Goal: Browse casually: Explore the website without a specific task or goal

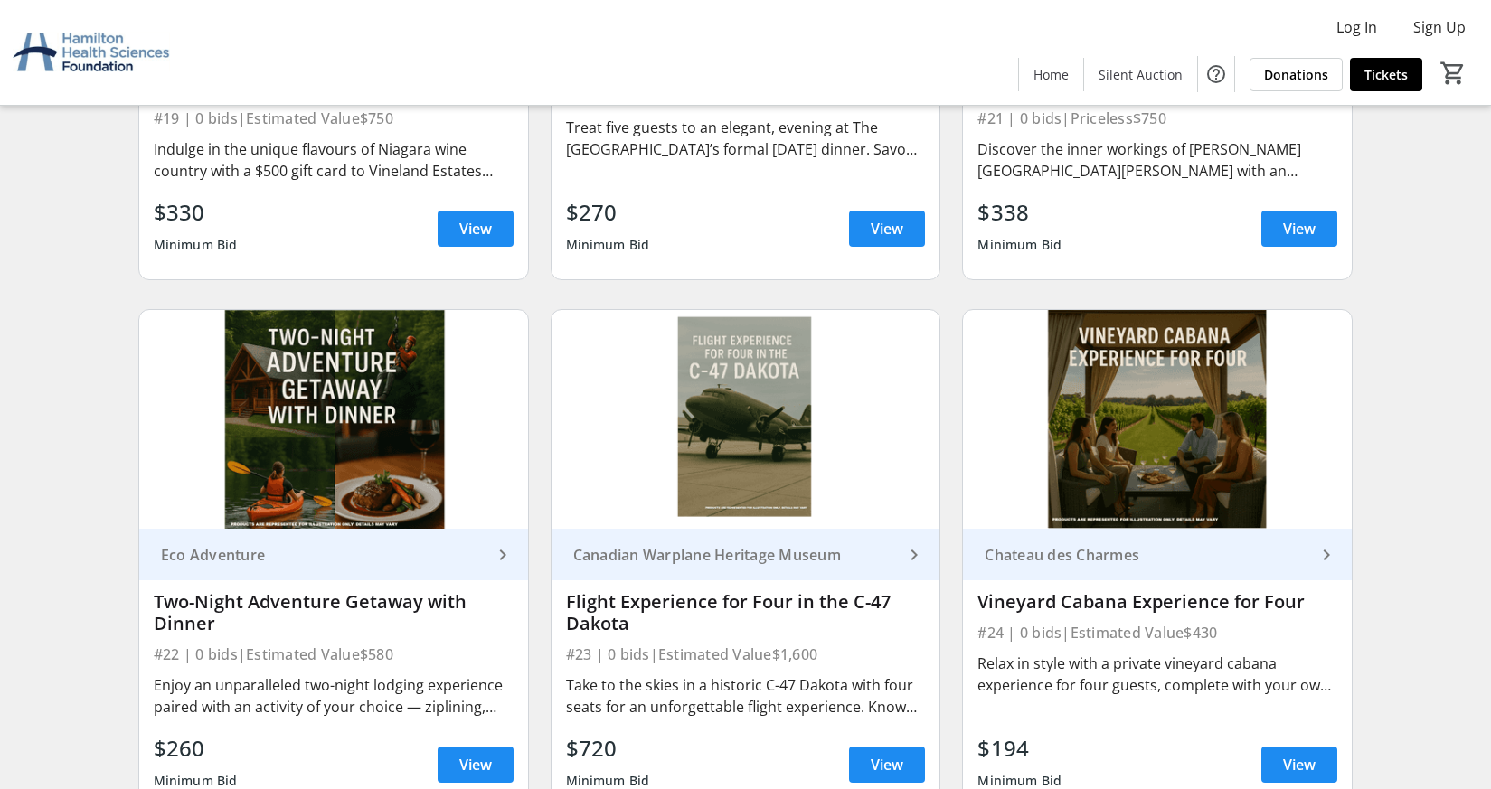
scroll to position [3798, 0]
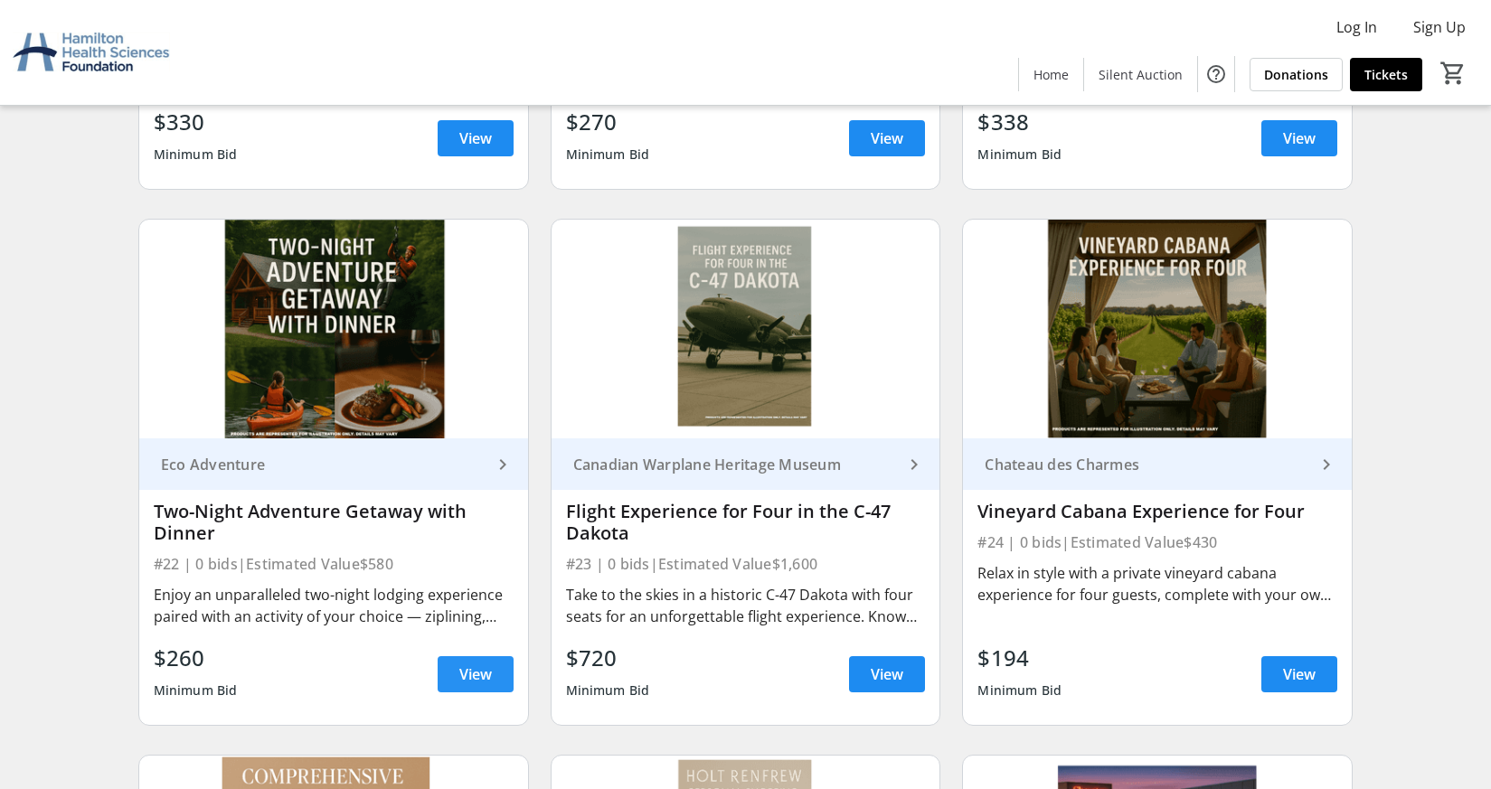
click at [467, 680] on span "View" at bounding box center [475, 675] width 33 height 22
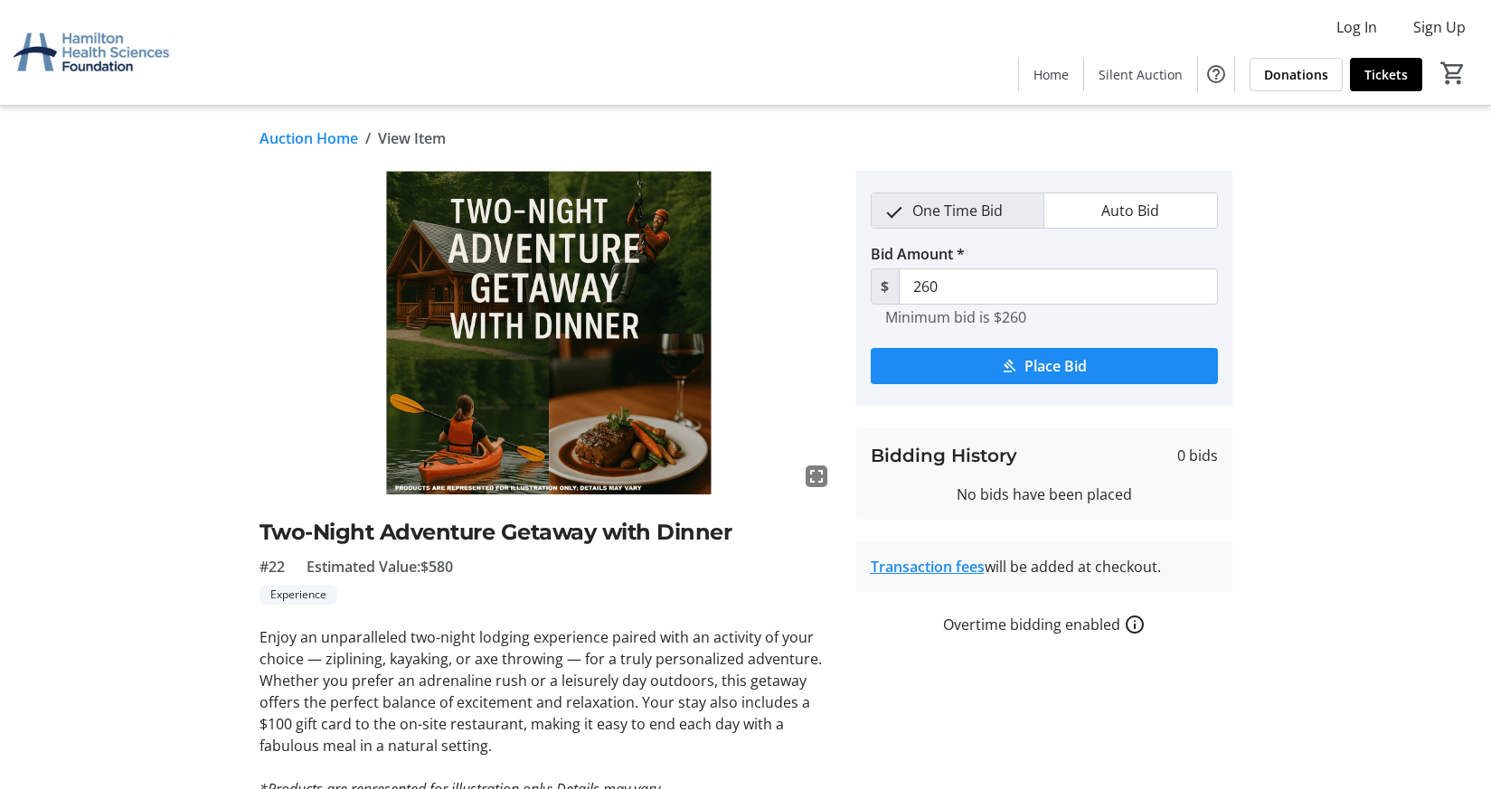
scroll to position [170, 0]
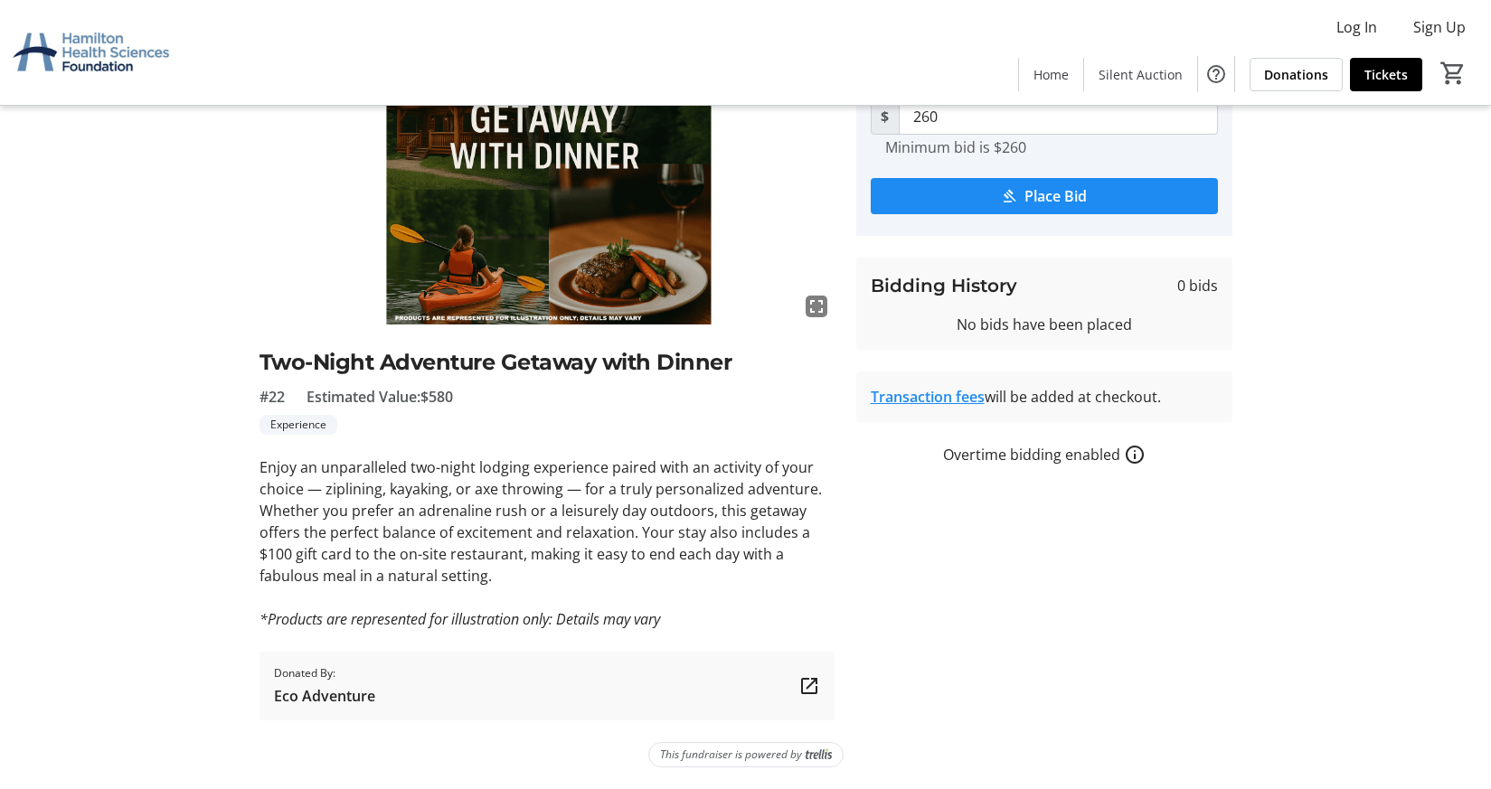
click at [810, 682] on mat-icon at bounding box center [809, 686] width 22 height 22
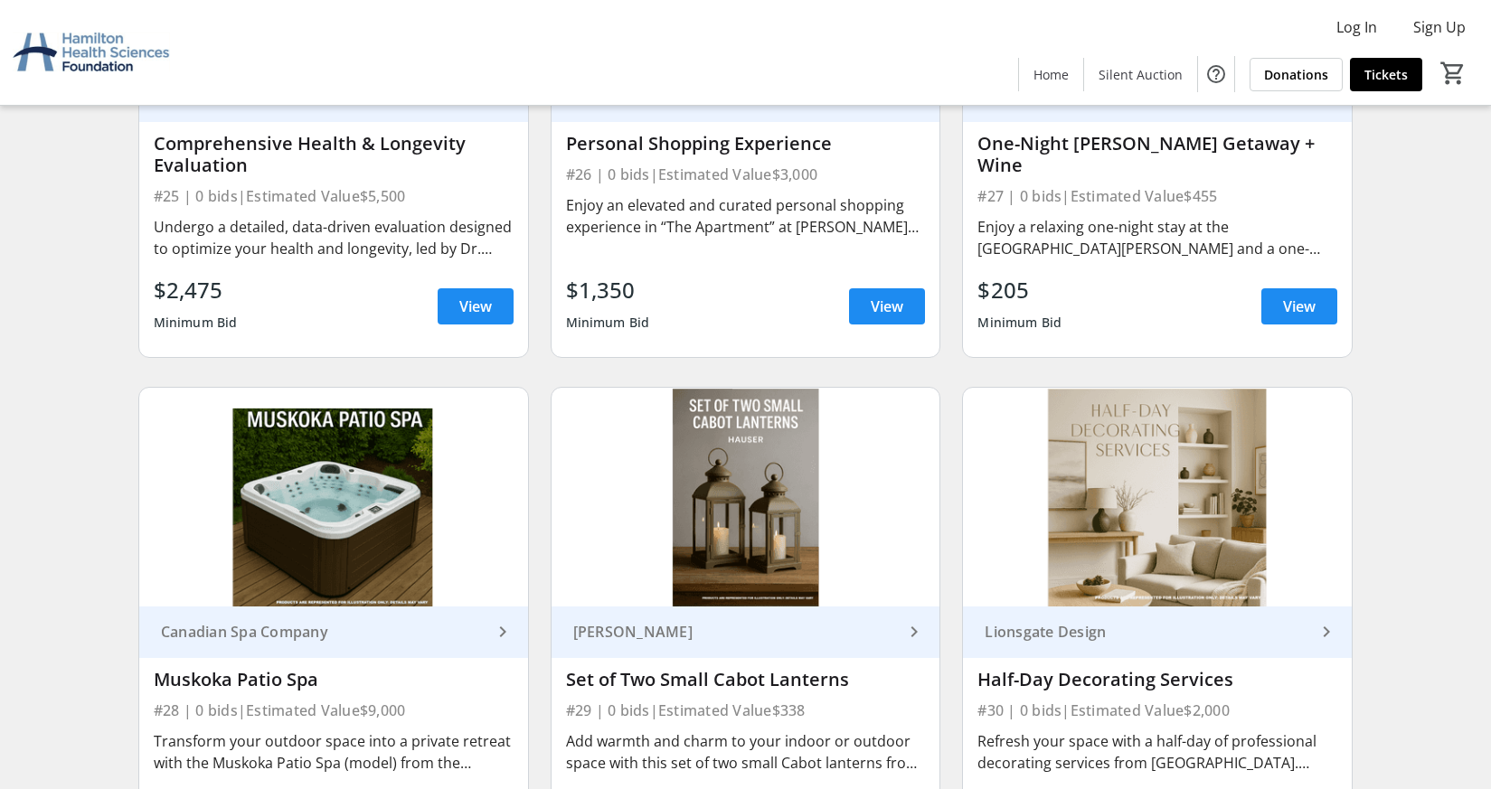
scroll to position [4792, 0]
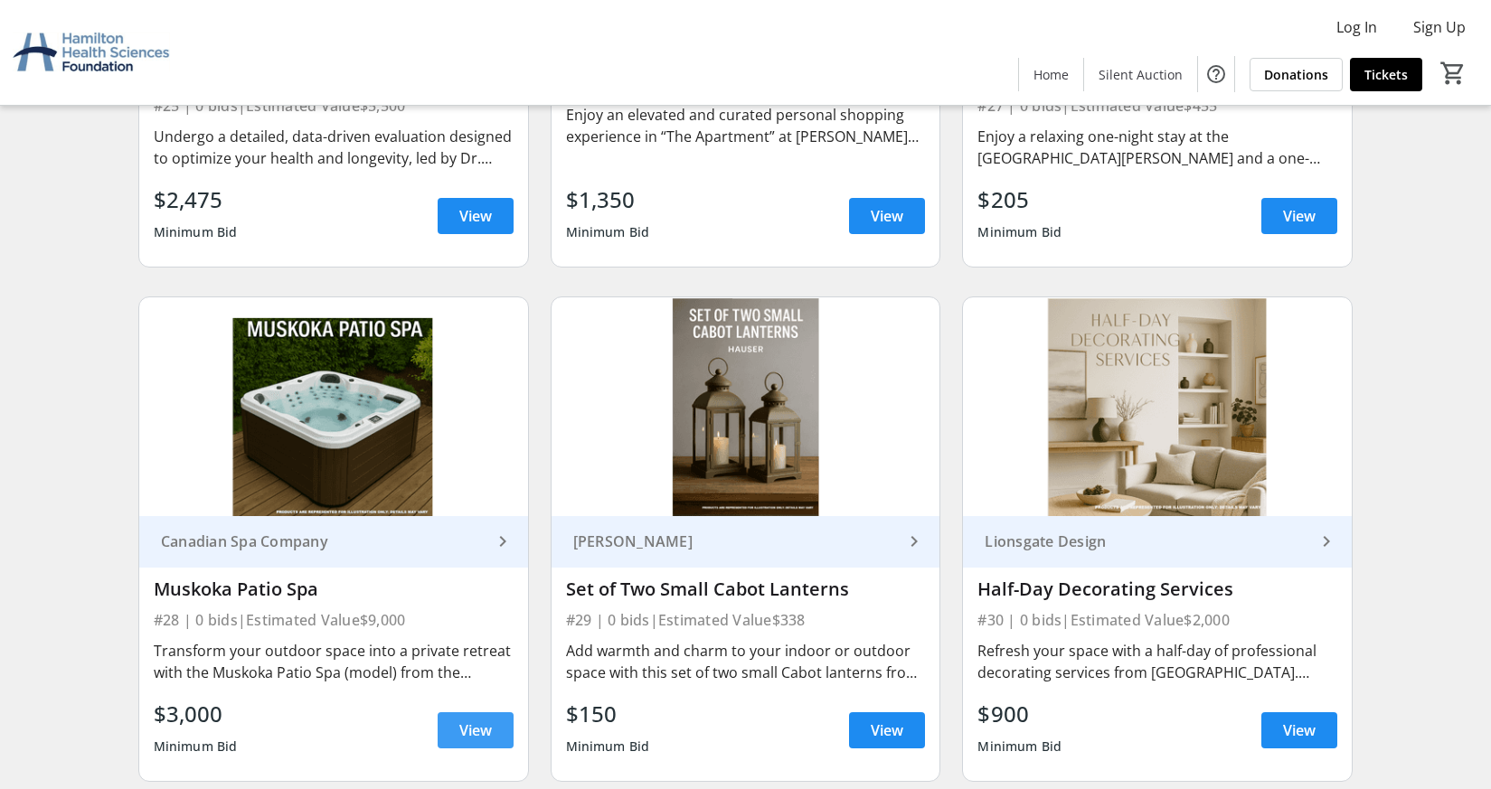
click at [477, 734] on span "View" at bounding box center [475, 731] width 33 height 22
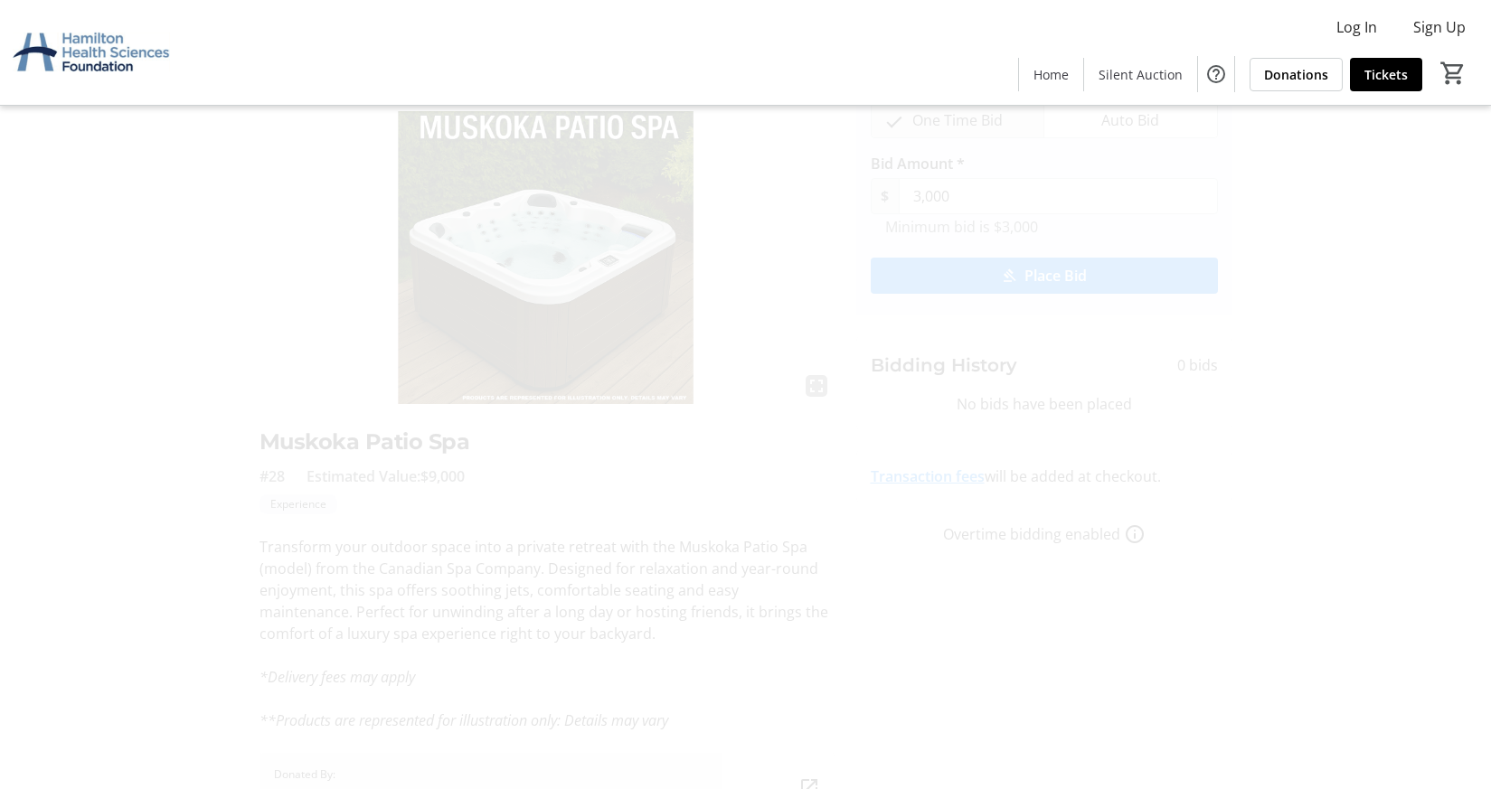
scroll to position [181, 0]
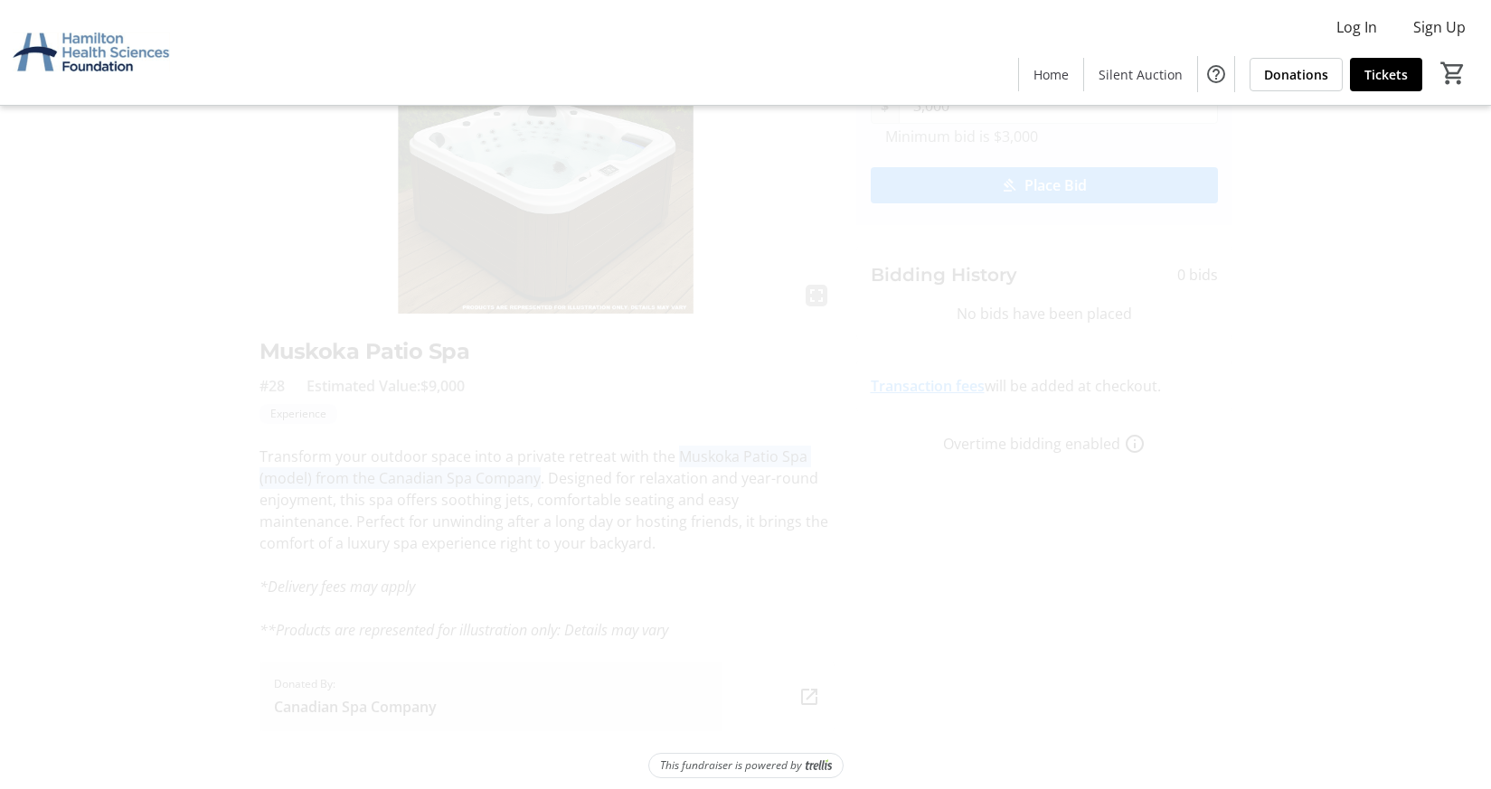
drag, startPoint x: 671, startPoint y: 455, endPoint x: 536, endPoint y: 479, distance: 136.9
click at [536, 479] on p "Transform your outdoor space into a private retreat with the Muskoka Patio Spa …" at bounding box center [547, 500] width 575 height 109
copy p "Muskoka Patio Spa (model) from the Canadian Spa Company"
